Goal: Task Accomplishment & Management: Use online tool/utility

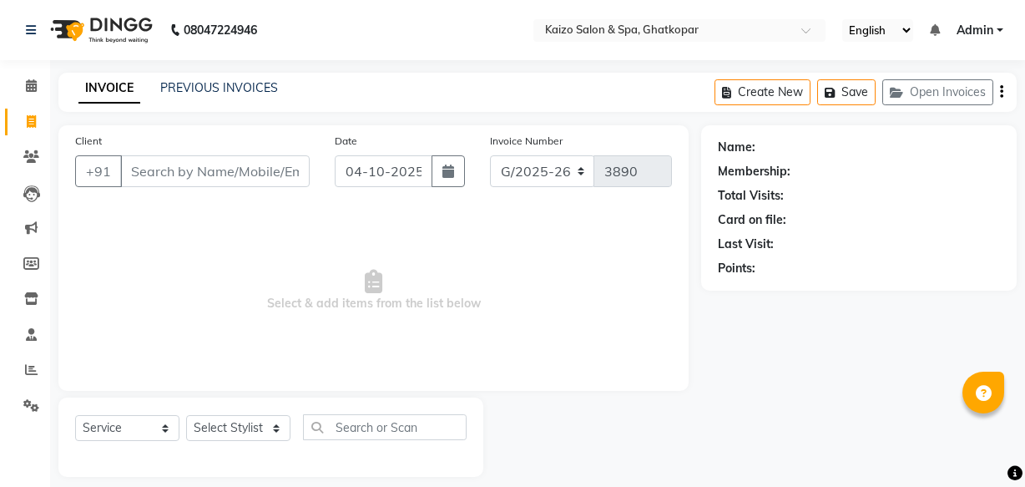
select select "service"
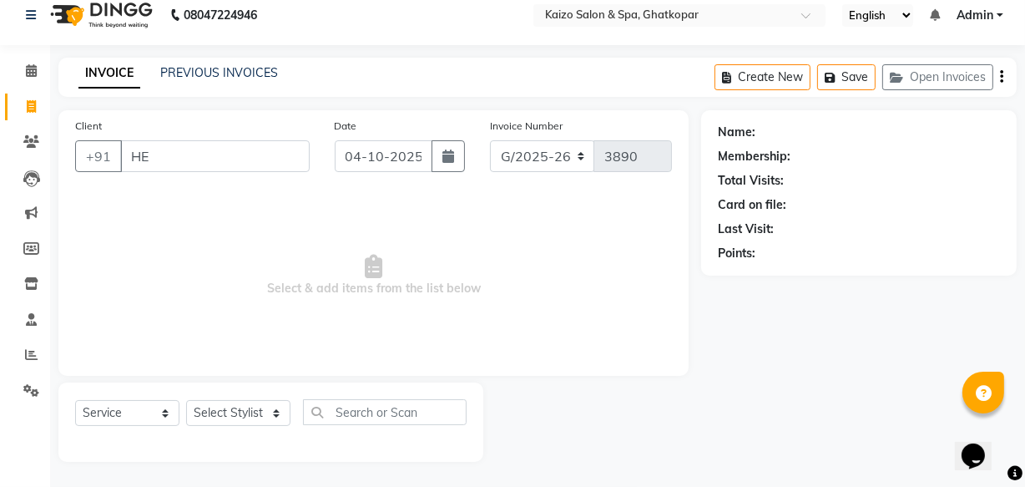
type input "H"
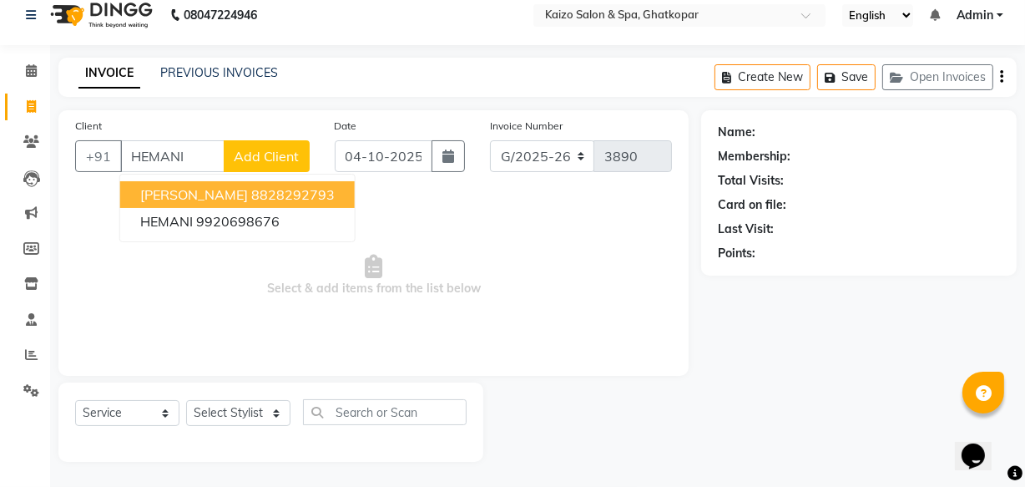
click at [158, 189] on span "[PERSON_NAME]" at bounding box center [194, 194] width 108 height 17
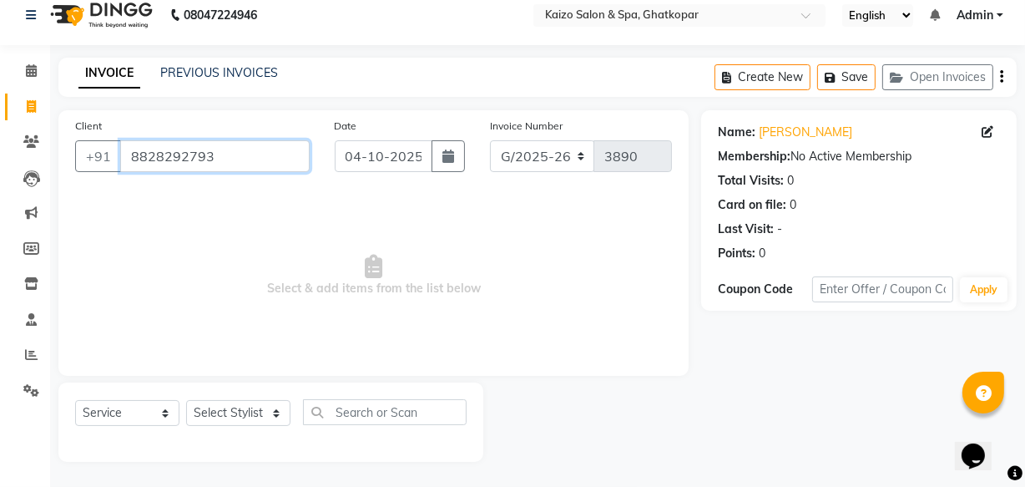
click at [214, 156] on input "8828292793" at bounding box center [214, 156] width 189 height 32
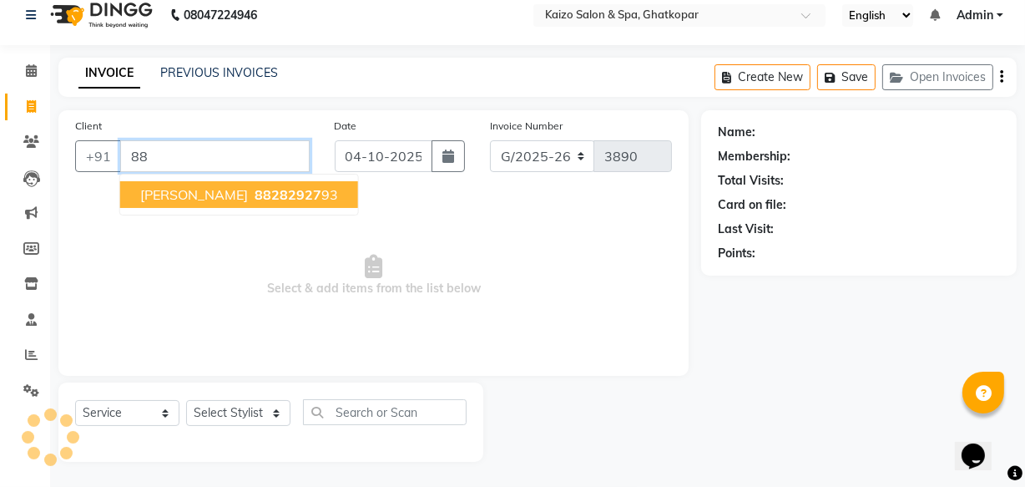
type input "8"
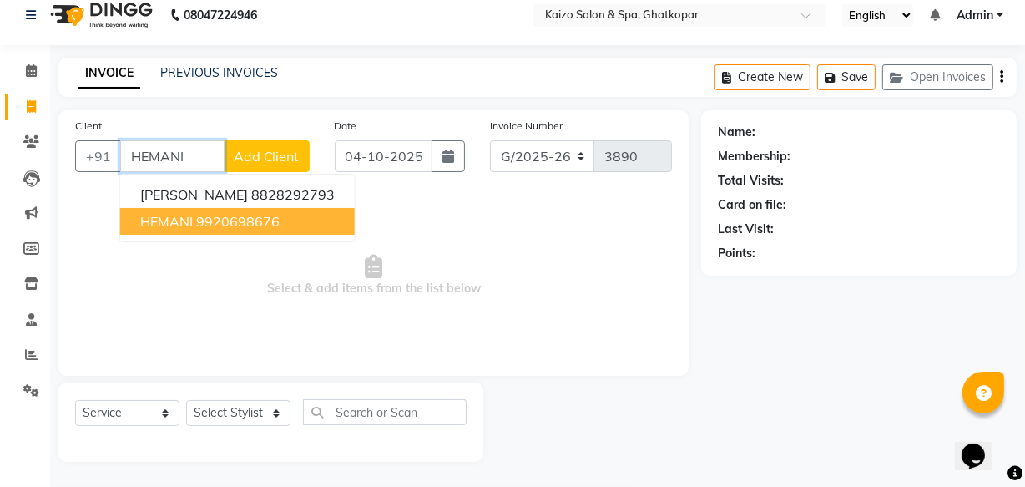
click at [194, 220] on button "[PERSON_NAME] 9920698676" at bounding box center [237, 221] width 234 height 27
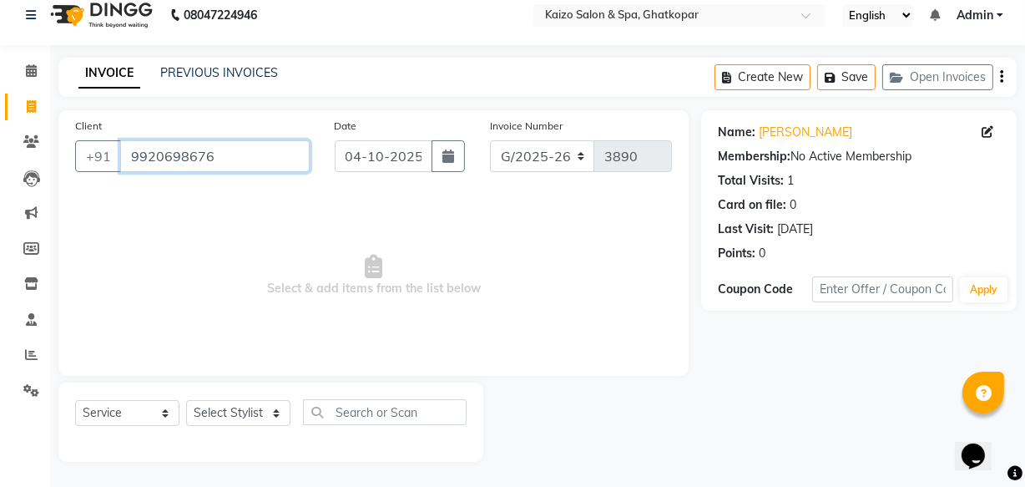
click at [285, 144] on input "9920698676" at bounding box center [214, 156] width 189 height 32
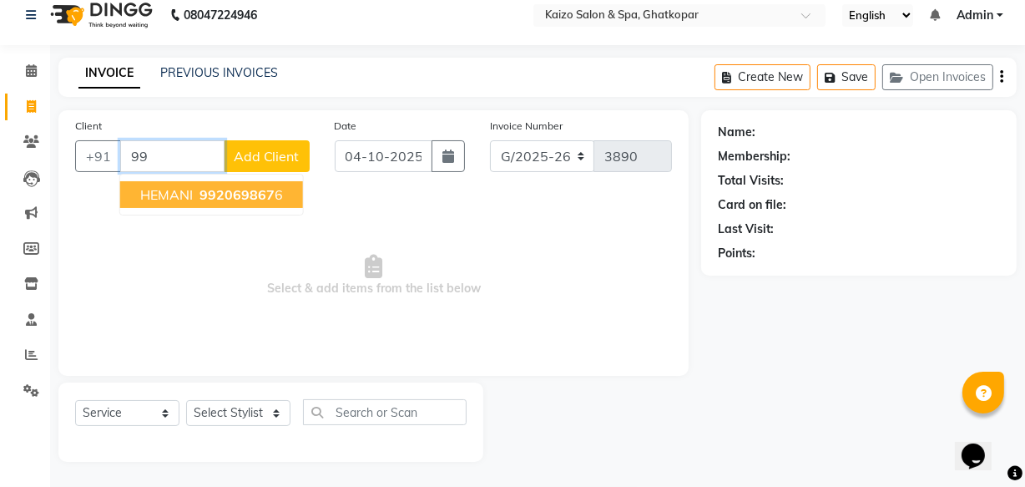
type input "9"
